Goal: Task Accomplishment & Management: Use online tool/utility

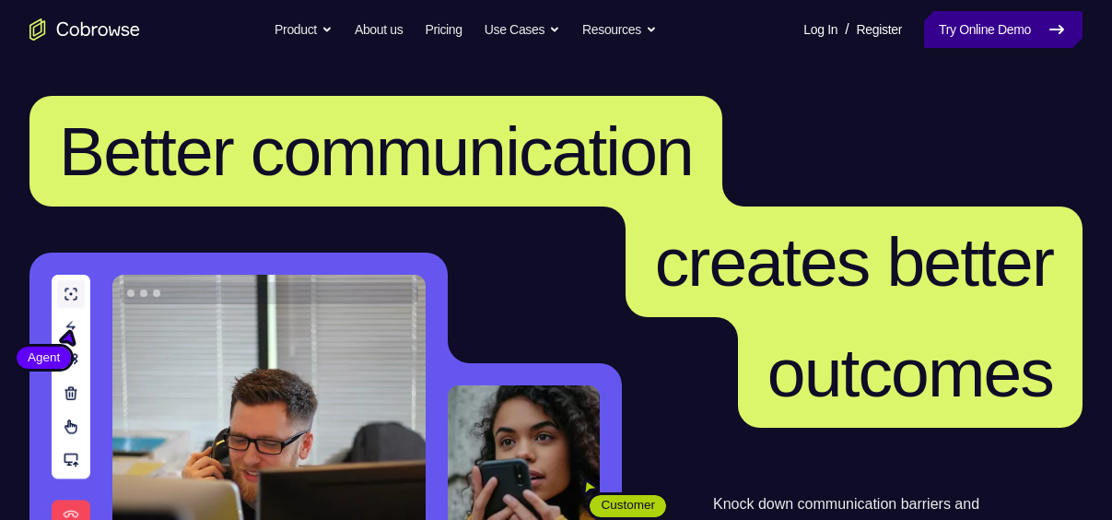
click at [958, 27] on link "Try Online Demo" at bounding box center [1003, 29] width 158 height 37
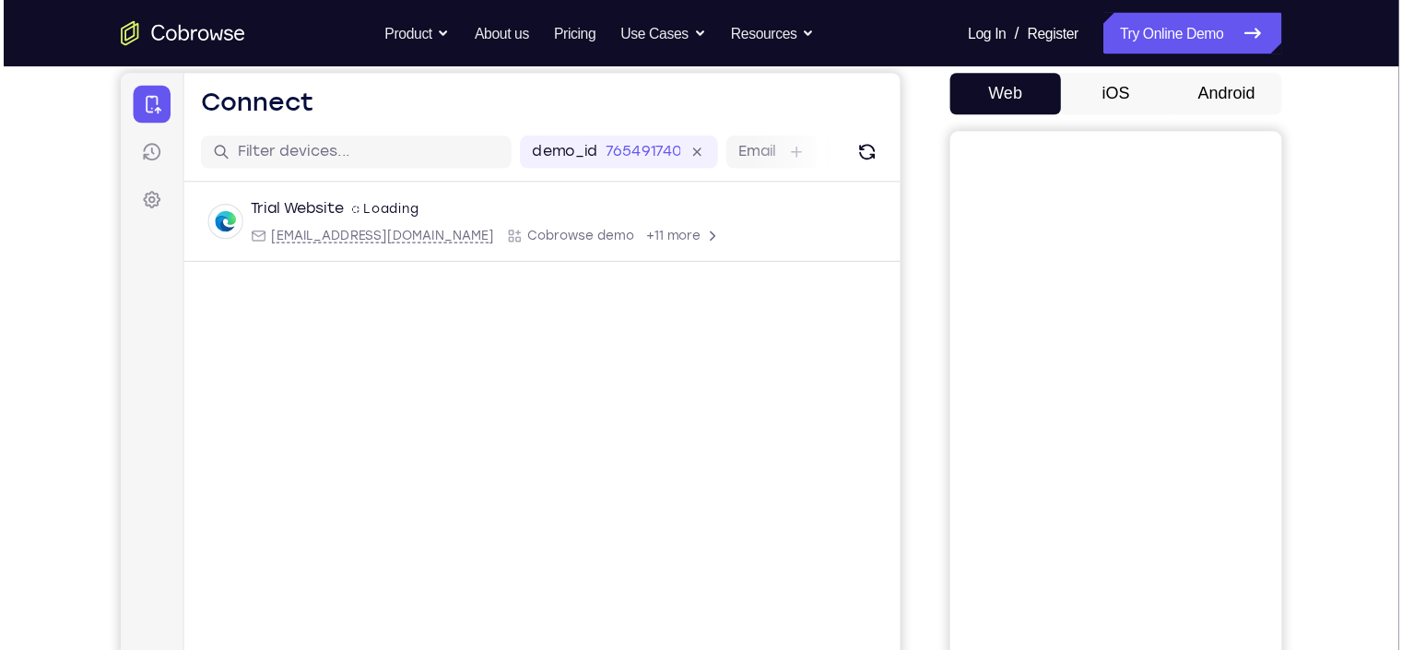
scroll to position [175, 0]
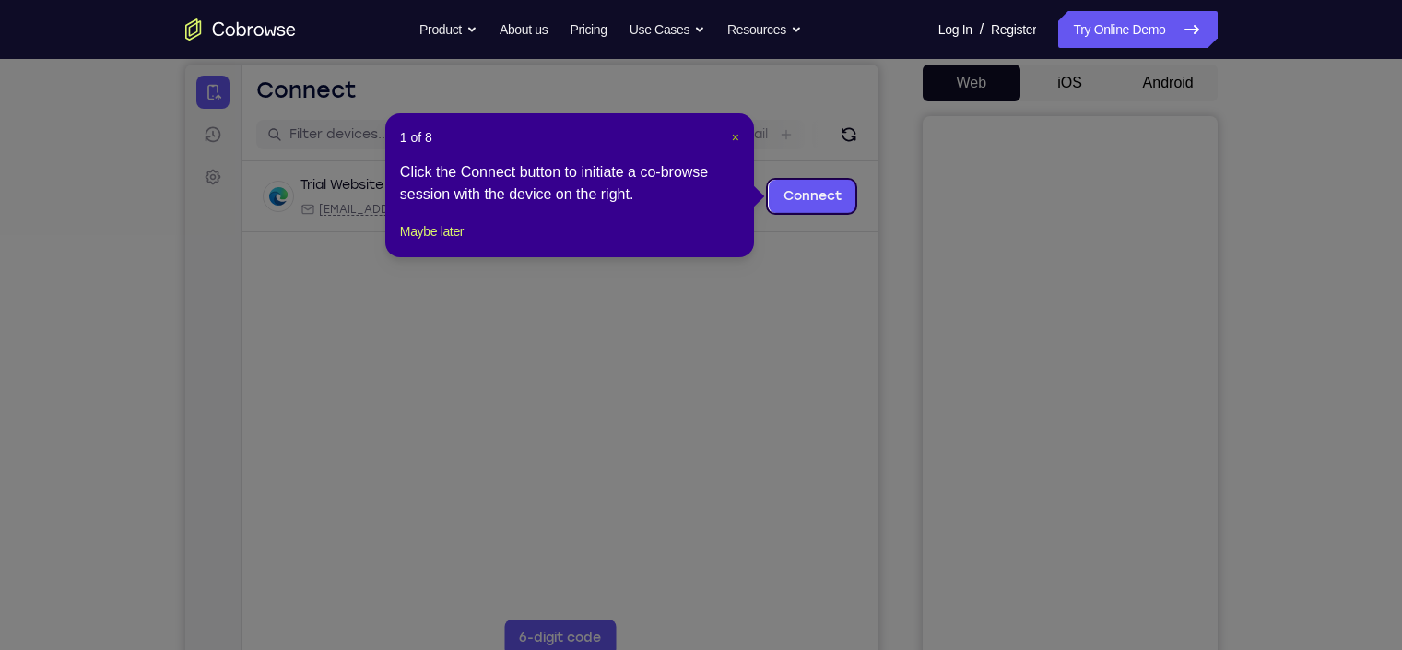
click at [737, 135] on span "×" at bounding box center [735, 137] width 7 height 15
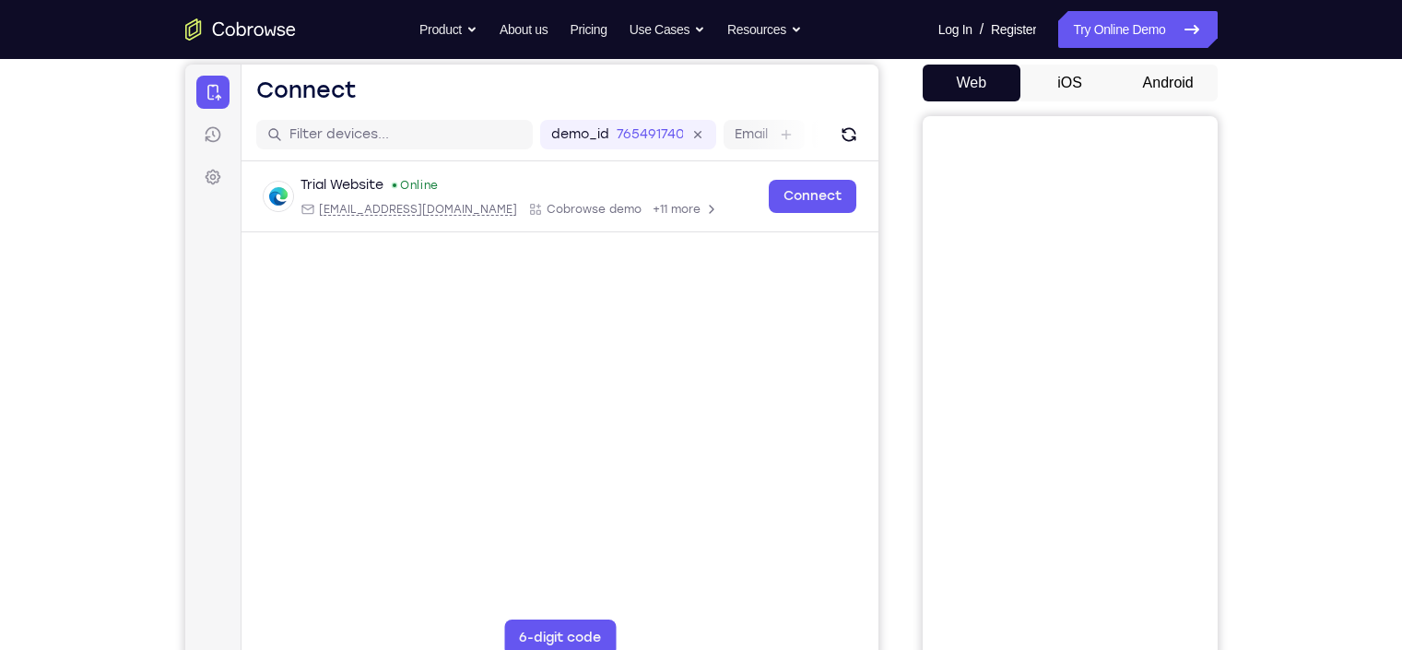
click at [1111, 75] on button "Android" at bounding box center [1168, 83] width 99 height 37
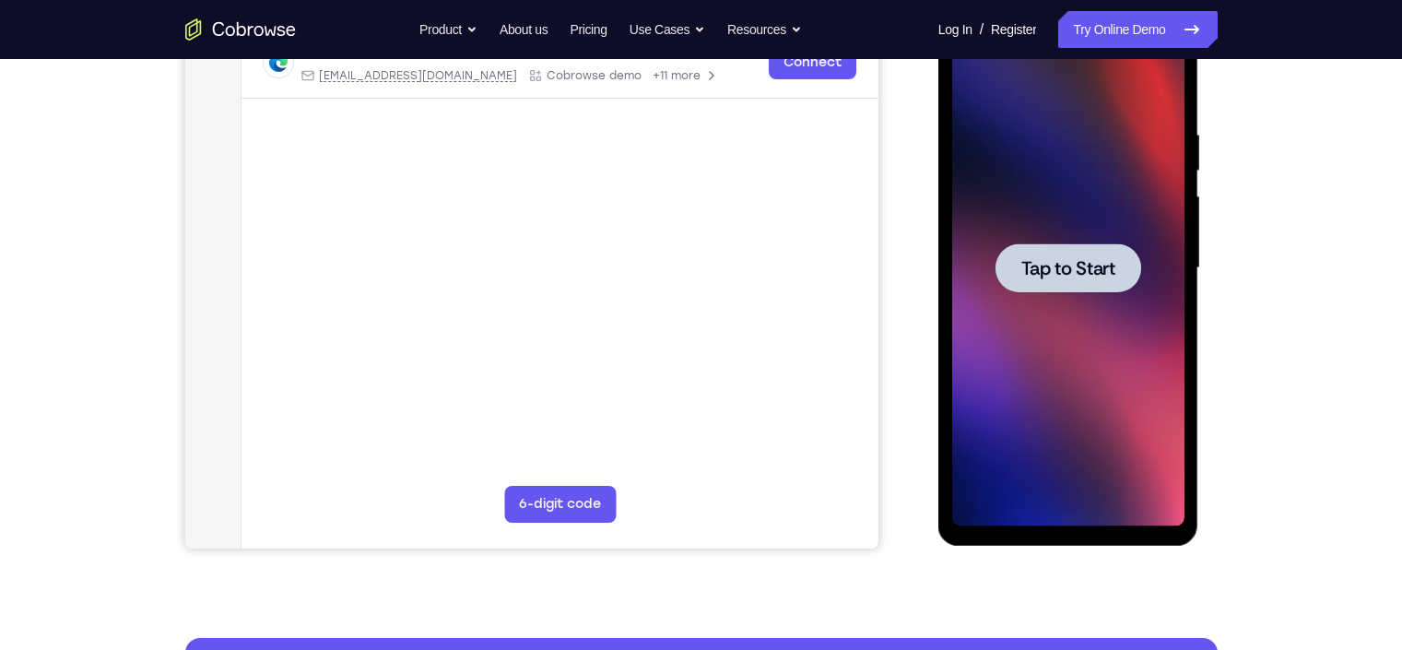
scroll to position [310, 0]
click at [1069, 357] on div at bounding box center [1068, 267] width 232 height 516
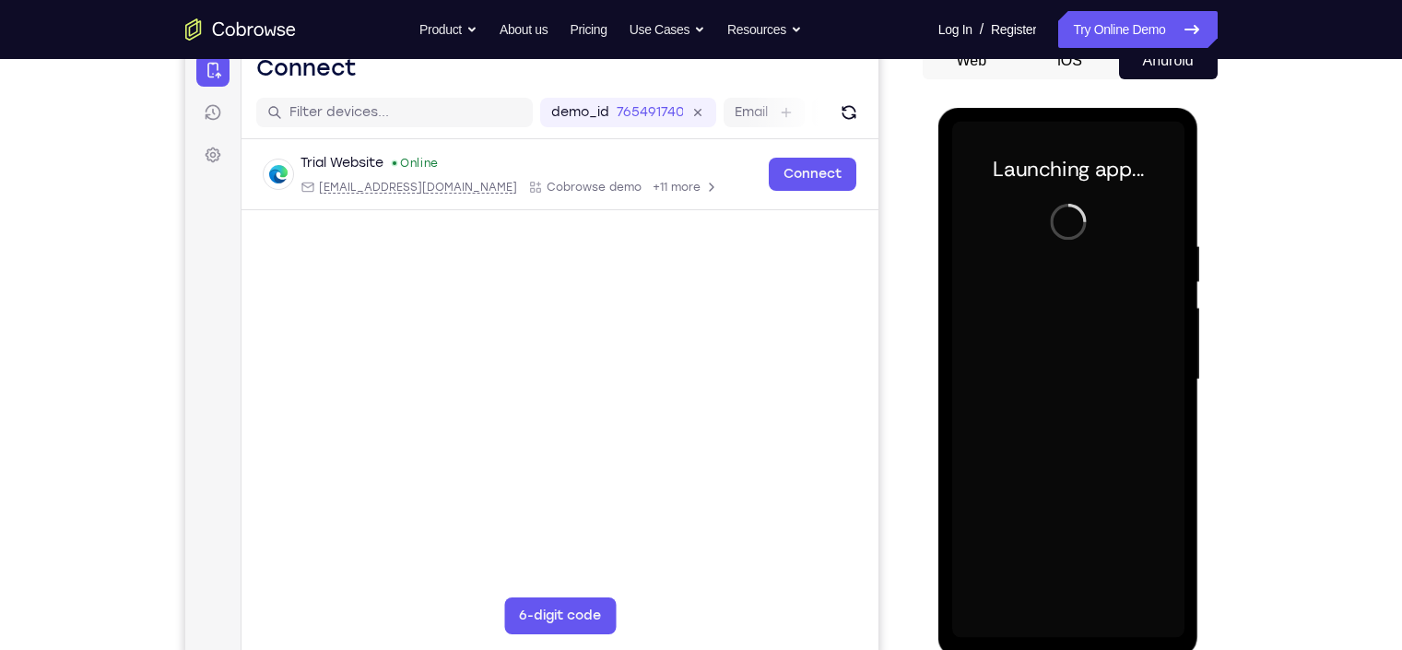
scroll to position [223, 0]
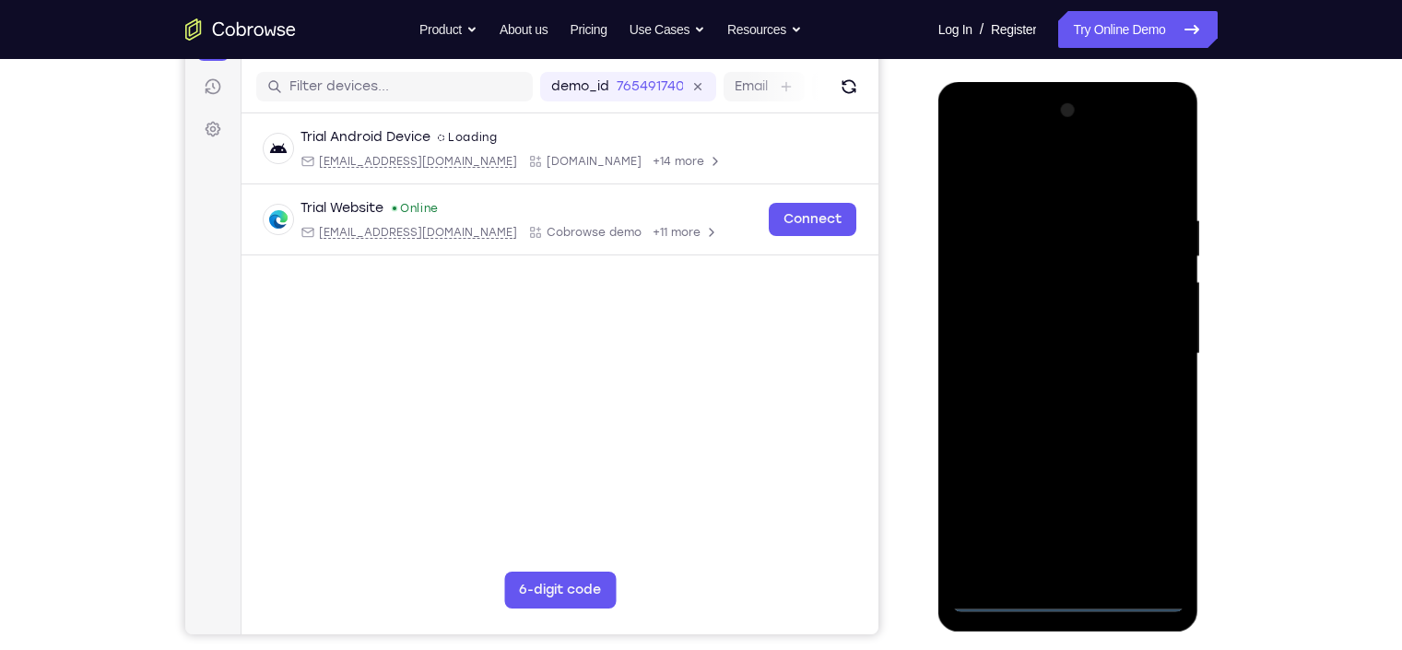
click at [1069, 519] on div at bounding box center [1068, 354] width 232 height 516
click at [1111, 519] on div at bounding box center [1068, 354] width 232 height 516
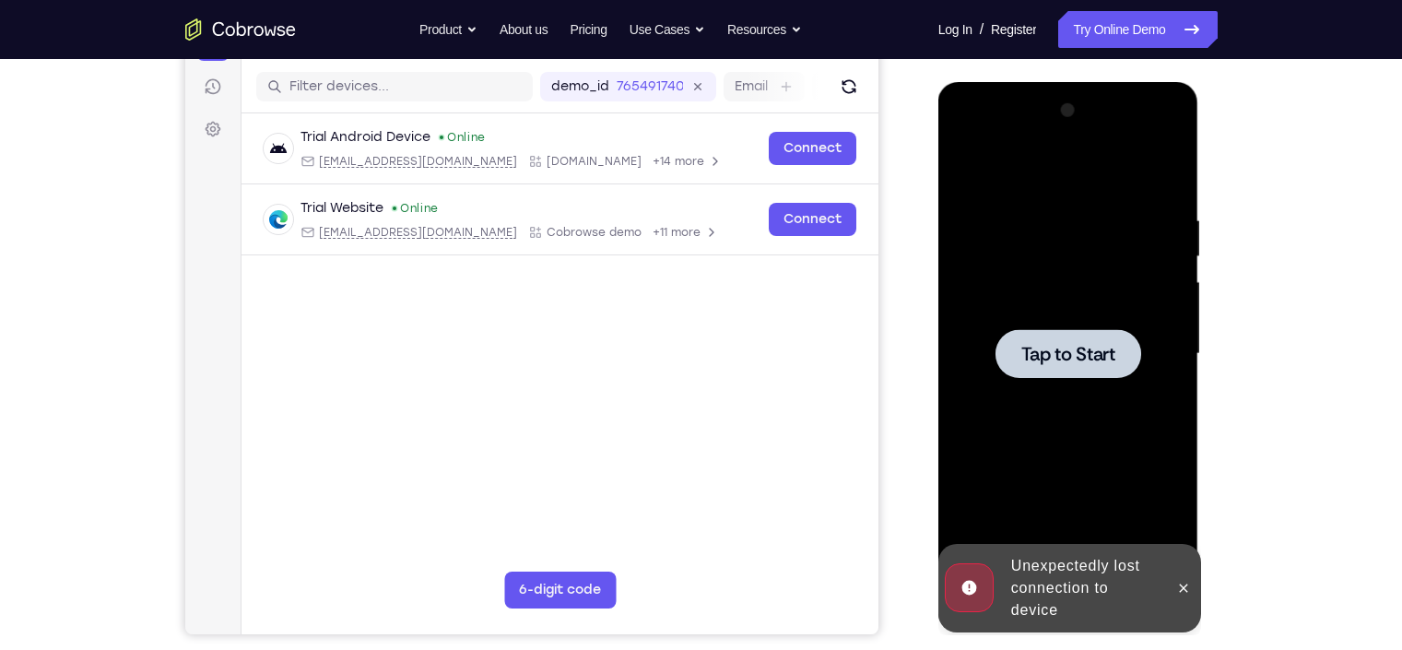
drag, startPoint x: 1184, startPoint y: 583, endPoint x: 1055, endPoint y: 292, distance: 318.5
click at [1055, 292] on div "Online web based iOS Simulators and Android Emulators. Run iPhone, iPad, Mobile…" at bounding box center [1069, 358] width 263 height 553
click at [1055, 292] on div at bounding box center [1068, 354] width 232 height 516
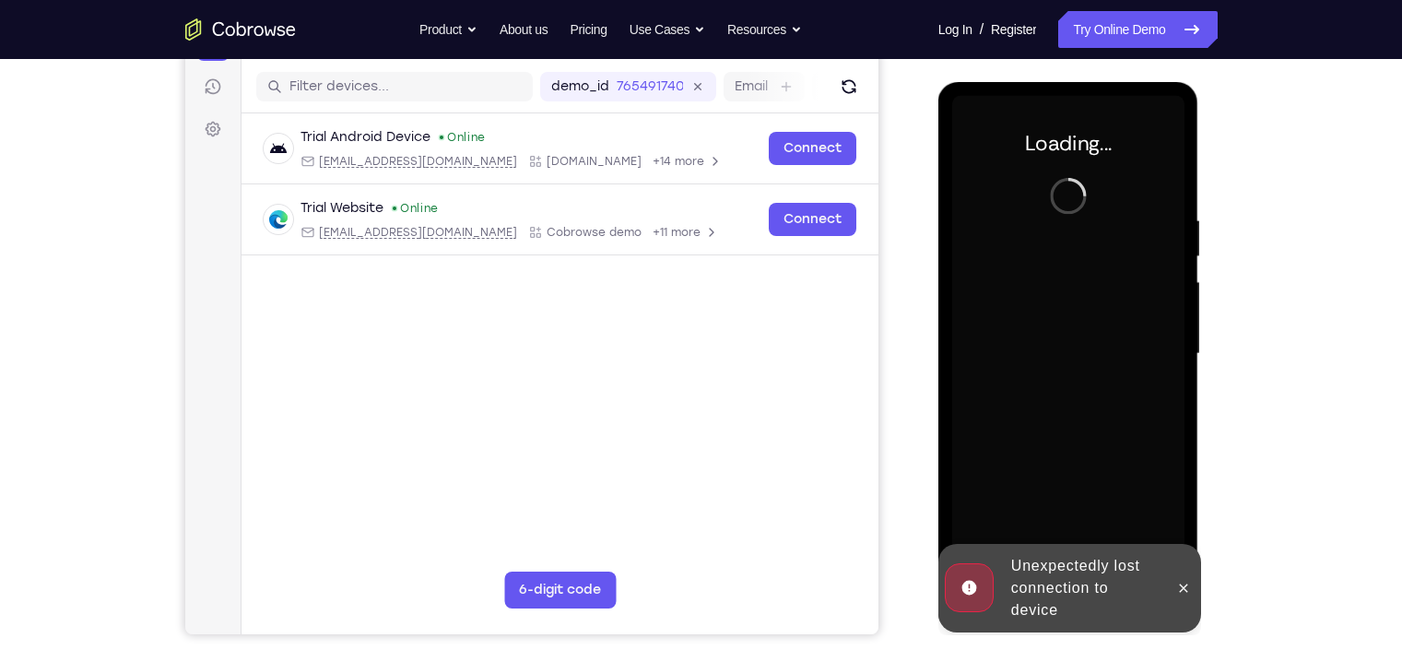
click at [1055, 292] on div at bounding box center [1068, 354] width 232 height 516
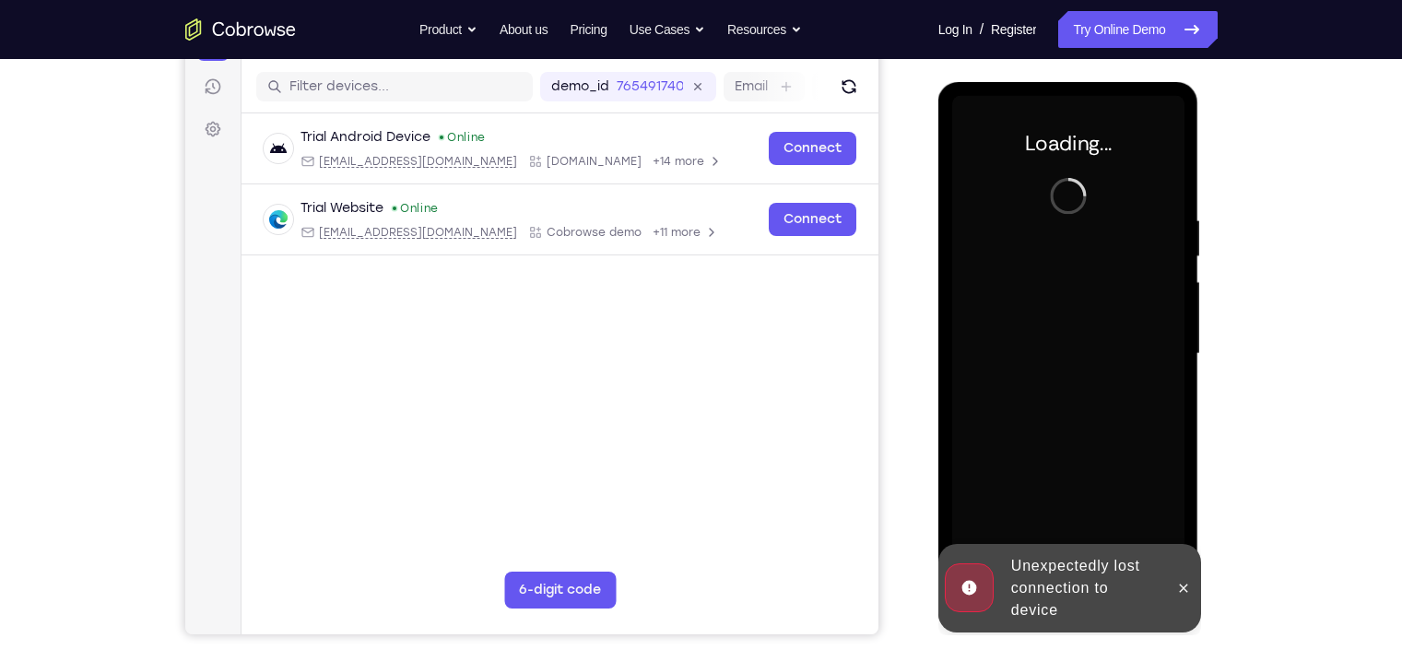
click at [1055, 292] on div at bounding box center [1068, 354] width 232 height 516
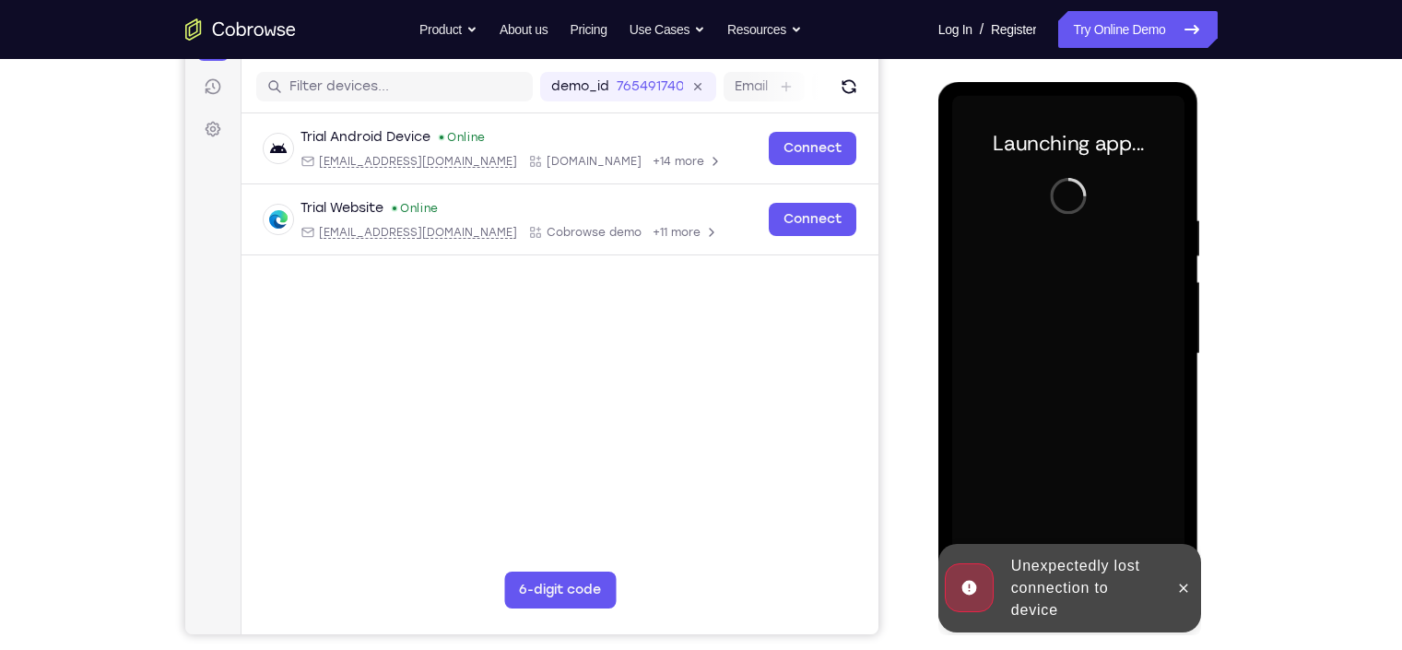
click at [1055, 292] on div at bounding box center [1068, 354] width 232 height 516
click at [1111, 519] on icon at bounding box center [1183, 588] width 15 height 15
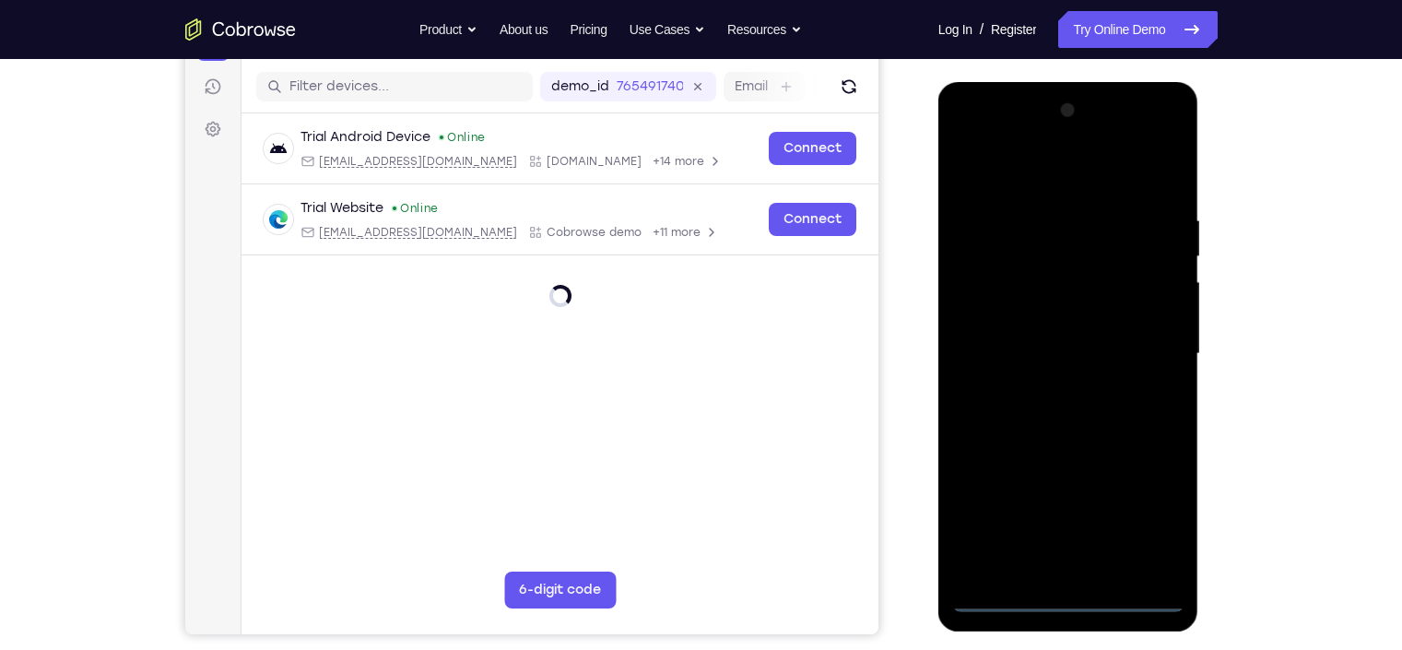
click at [1069, 519] on div at bounding box center [1068, 354] width 232 height 516
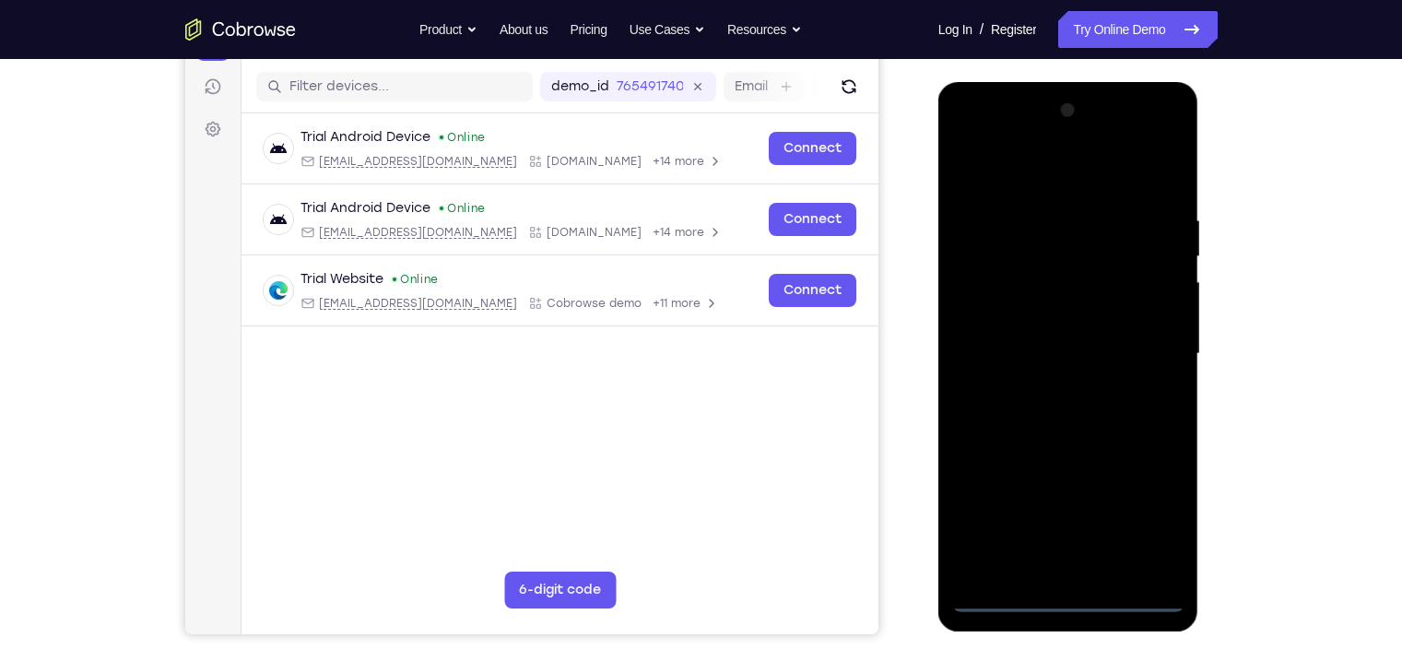
click at [1111, 510] on div at bounding box center [1068, 354] width 232 height 516
click at [1029, 177] on div at bounding box center [1068, 354] width 232 height 516
click at [991, 298] on div at bounding box center [1068, 354] width 232 height 516
click at [1025, 356] on div at bounding box center [1068, 354] width 232 height 516
click at [1041, 334] on div at bounding box center [1068, 354] width 232 height 516
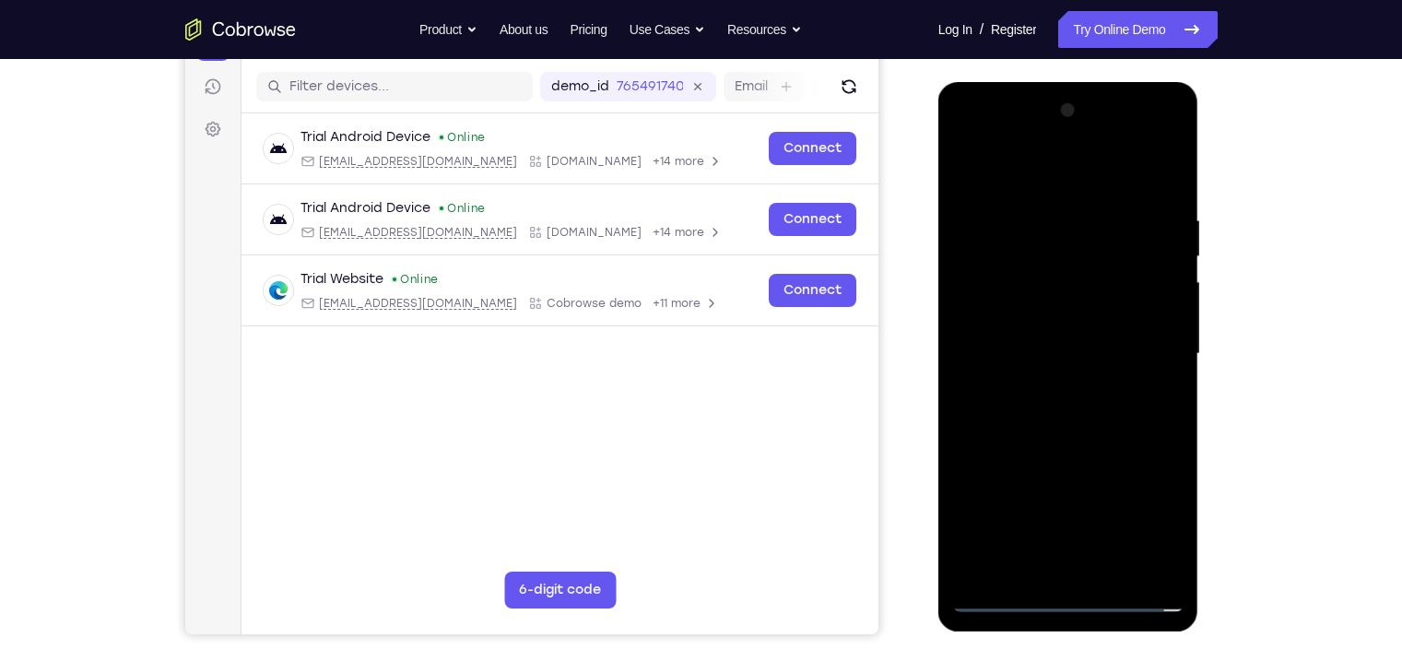
click at [1050, 363] on div at bounding box center [1068, 354] width 232 height 516
click at [1063, 370] on div at bounding box center [1068, 354] width 232 height 516
click at [1111, 301] on div at bounding box center [1068, 354] width 232 height 516
click at [1080, 450] on div at bounding box center [1068, 354] width 232 height 516
drag, startPoint x: 1072, startPoint y: 466, endPoint x: 1115, endPoint y: 298, distance: 174.1
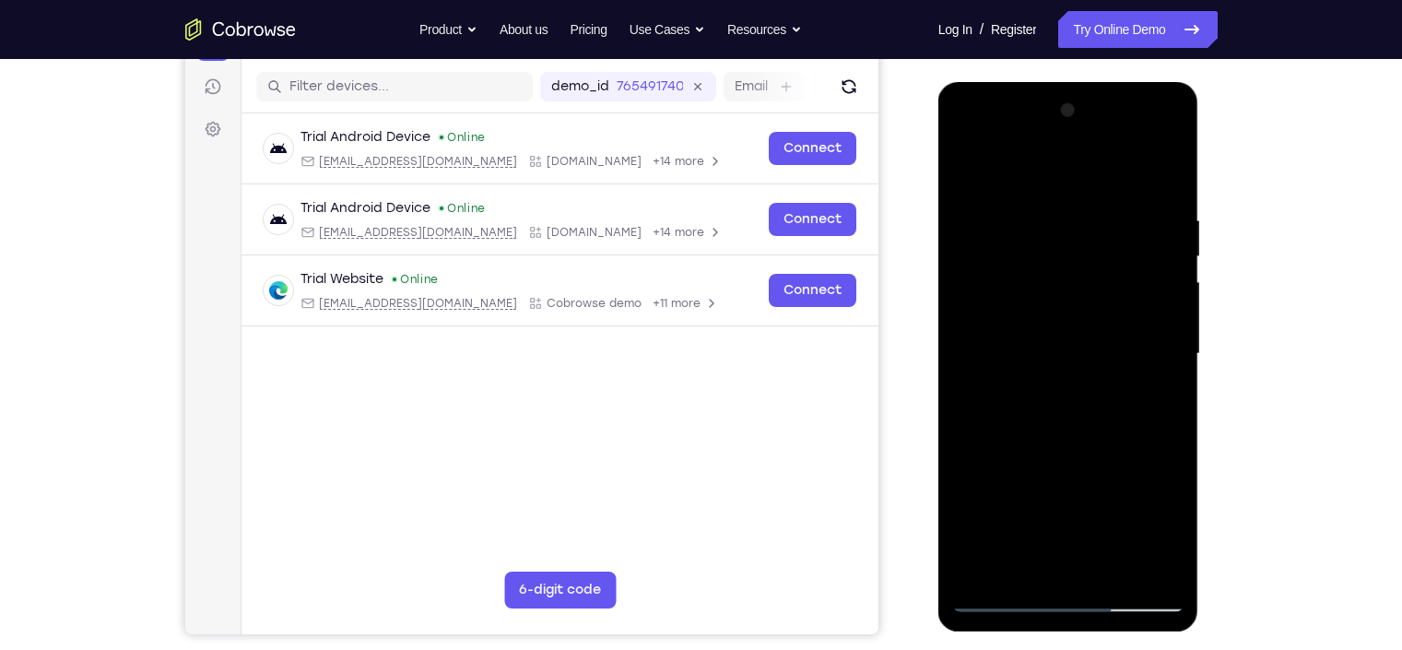
click at [1111, 298] on div at bounding box center [1068, 354] width 232 height 516
drag, startPoint x: 1058, startPoint y: 265, endPoint x: 1086, endPoint y: 526, distance: 262.3
click at [1086, 519] on div at bounding box center [1068, 354] width 232 height 516
click at [1009, 195] on div at bounding box center [1068, 354] width 232 height 516
click at [1064, 244] on div at bounding box center [1068, 354] width 232 height 516
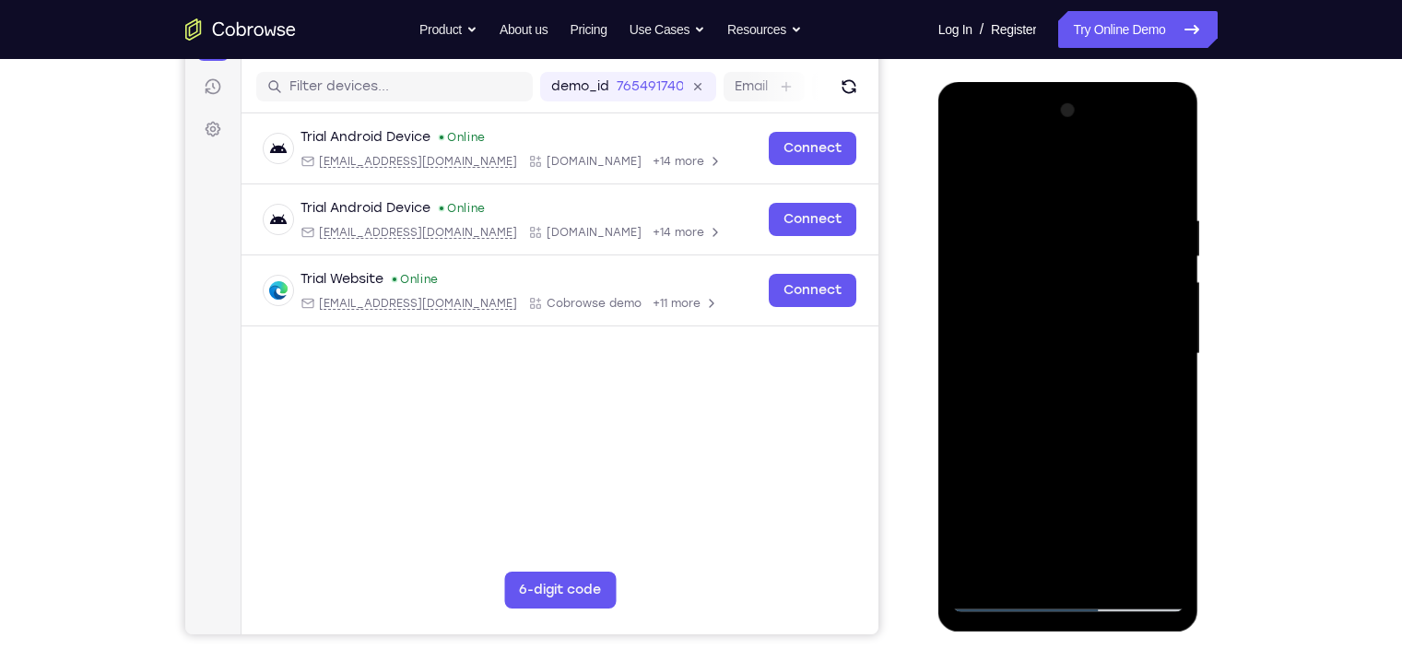
drag, startPoint x: 1124, startPoint y: 250, endPoint x: 1147, endPoint y: 388, distance: 140.1
click at [1111, 388] on div at bounding box center [1068, 354] width 232 height 516
drag, startPoint x: 1061, startPoint y: 299, endPoint x: 1106, endPoint y: 82, distance: 221.2
click at [1106, 82] on div at bounding box center [1068, 356] width 261 height 549
click at [1102, 519] on div at bounding box center [1068, 354] width 232 height 516
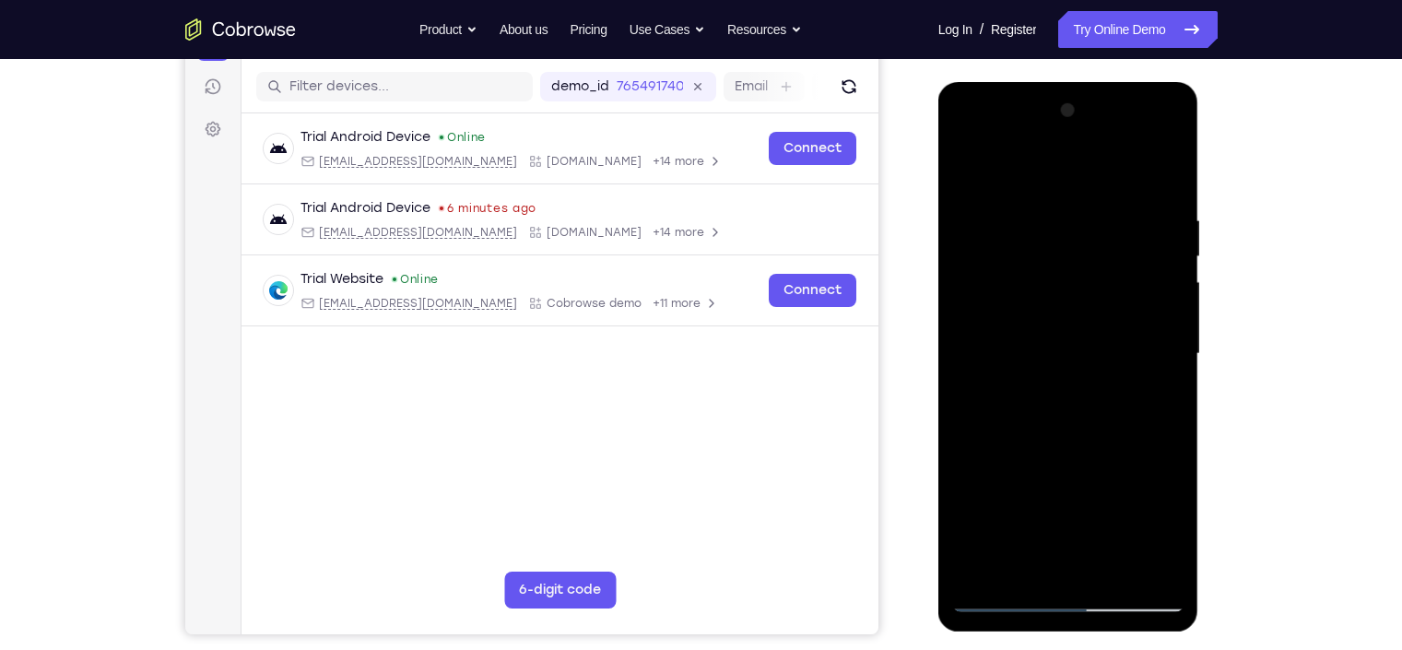
click at [1111, 488] on div at bounding box center [1068, 354] width 232 height 516
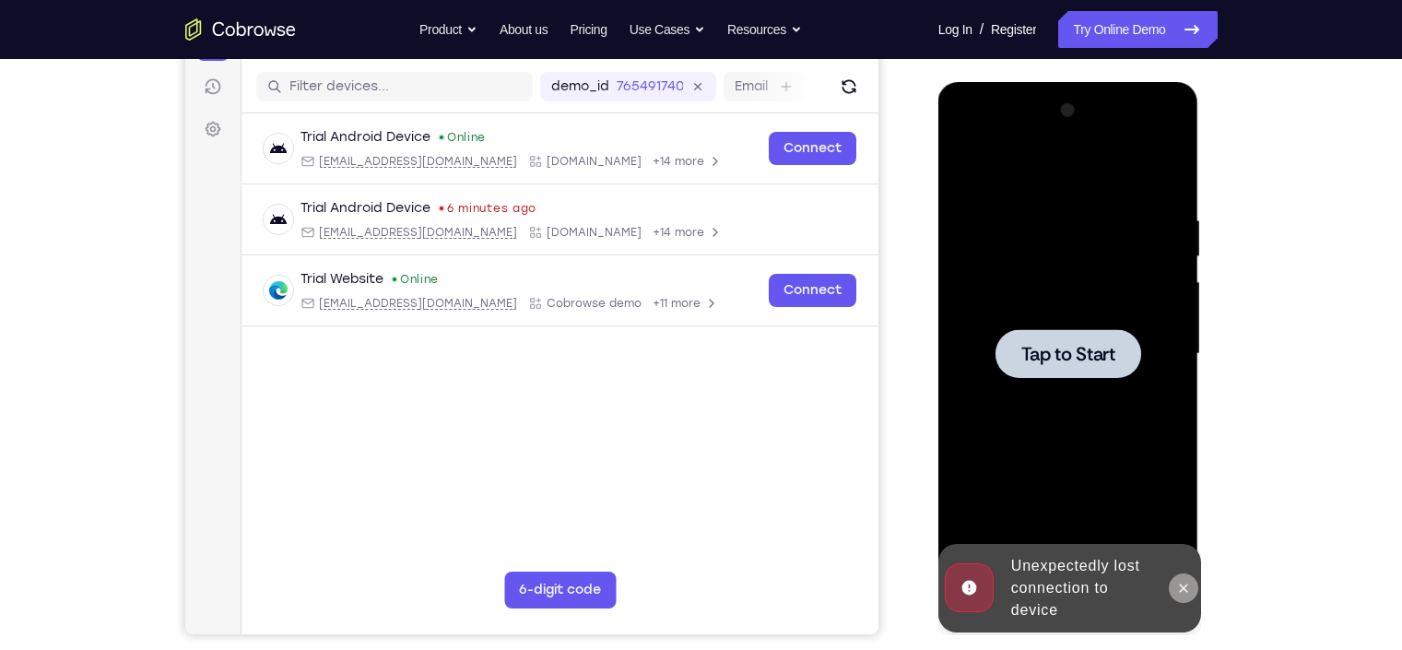
click at [1111, 519] on button at bounding box center [1182, 587] width 29 height 29
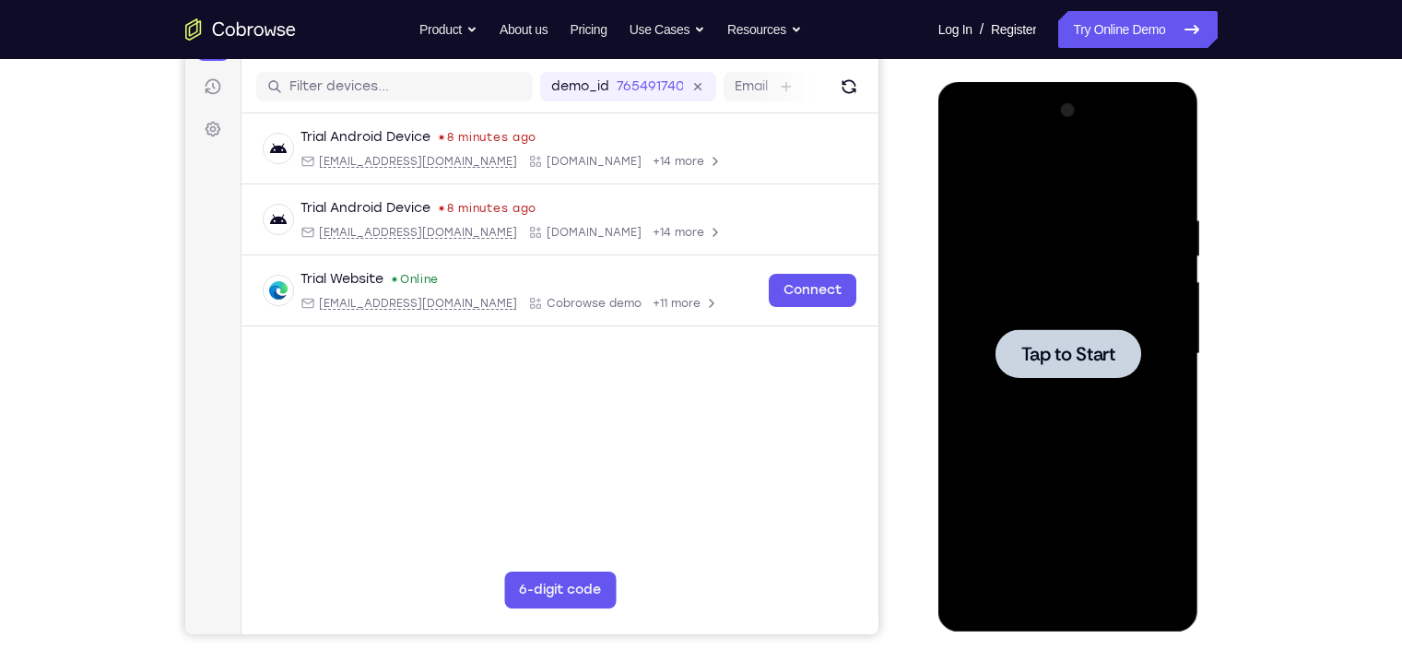
click at [1062, 423] on div at bounding box center [1068, 354] width 232 height 516
